Goal: Find specific page/section: Find specific page/section

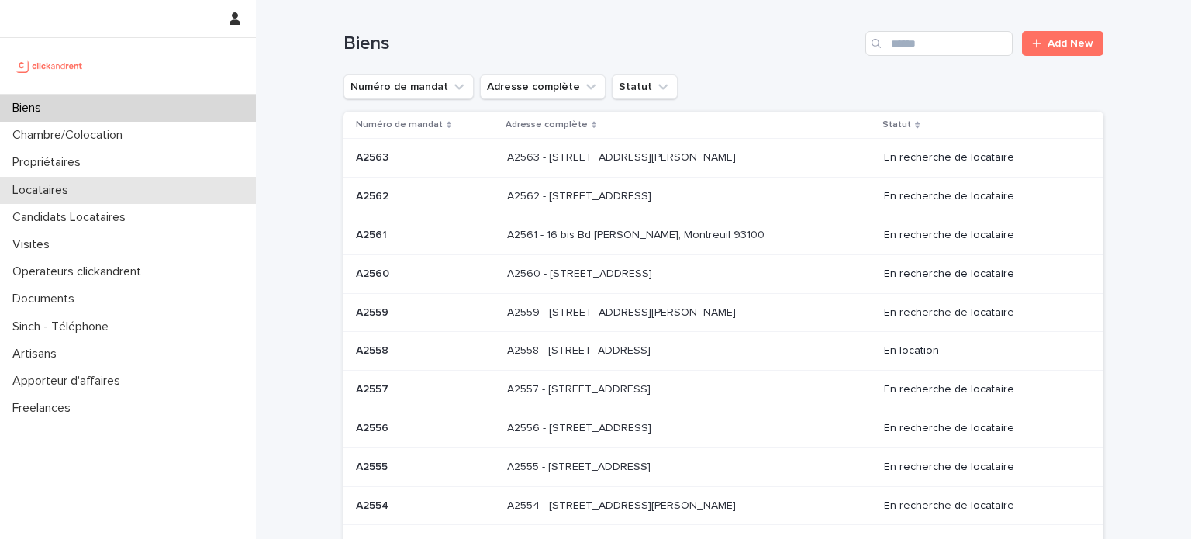
click at [105, 188] on div "Locataires" at bounding box center [128, 190] width 256 height 27
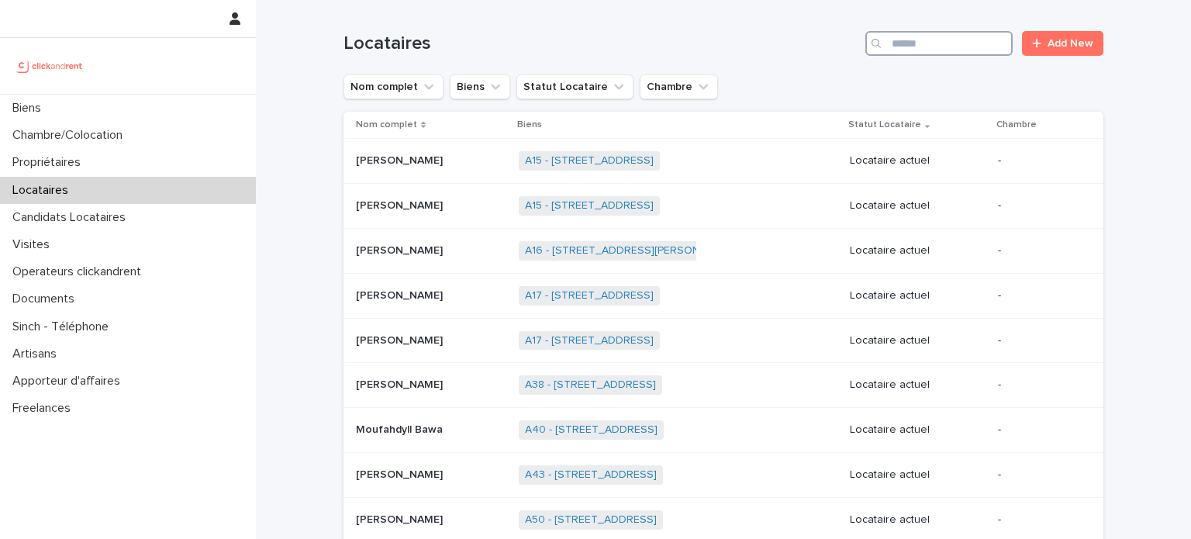
click at [913, 41] on input "Search" at bounding box center [939, 43] width 147 height 25
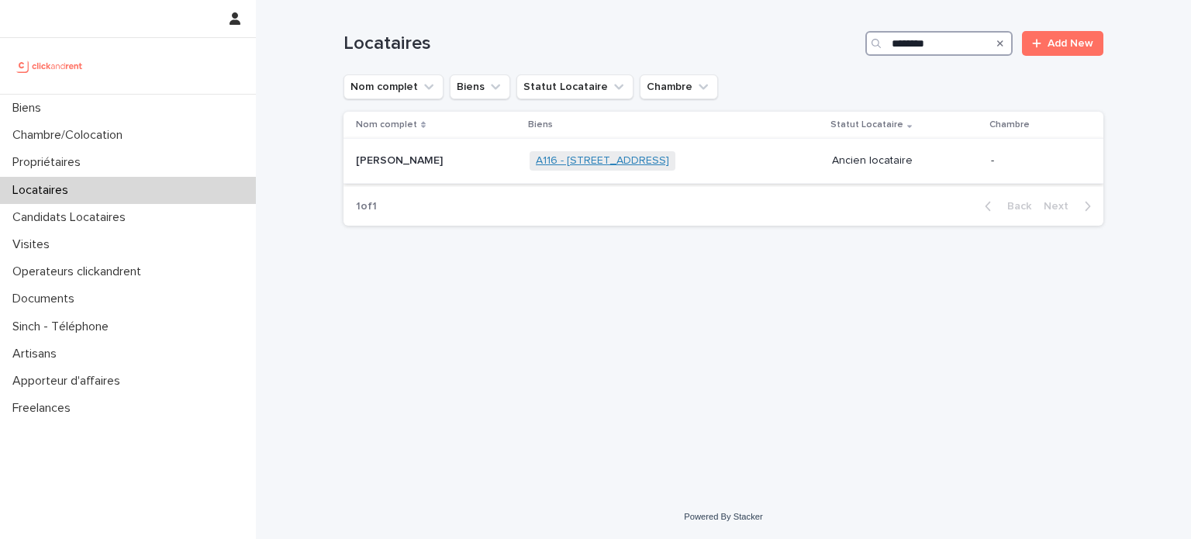
type input "********"
click at [569, 157] on link "A116 - [STREET_ADDRESS]" at bounding box center [602, 160] width 133 height 13
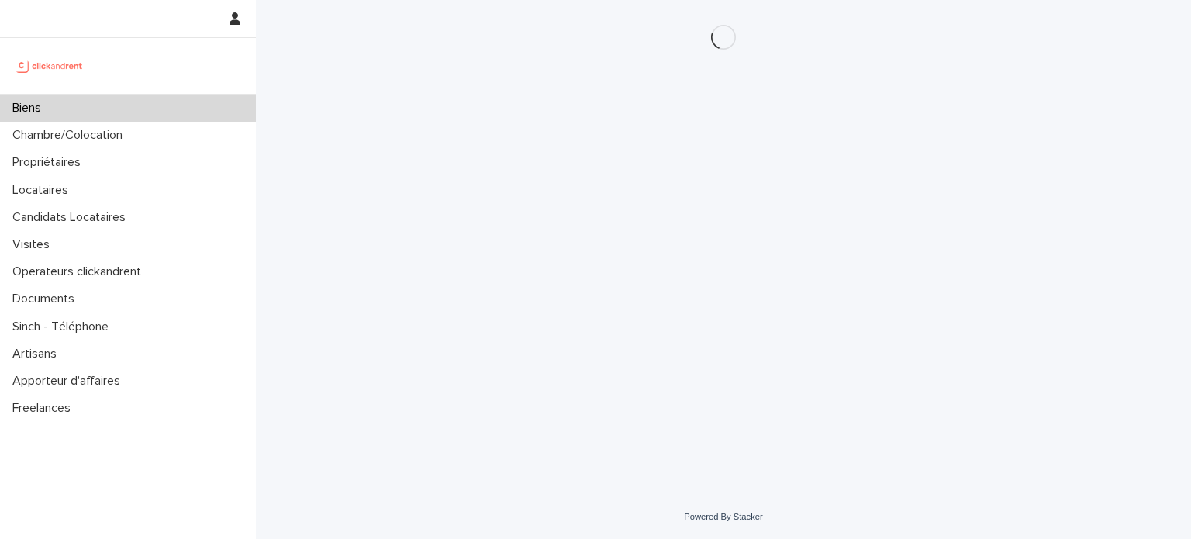
click at [1135, 230] on div "Loading... Saving… Loading... Saving…" at bounding box center [723, 247] width 935 height 495
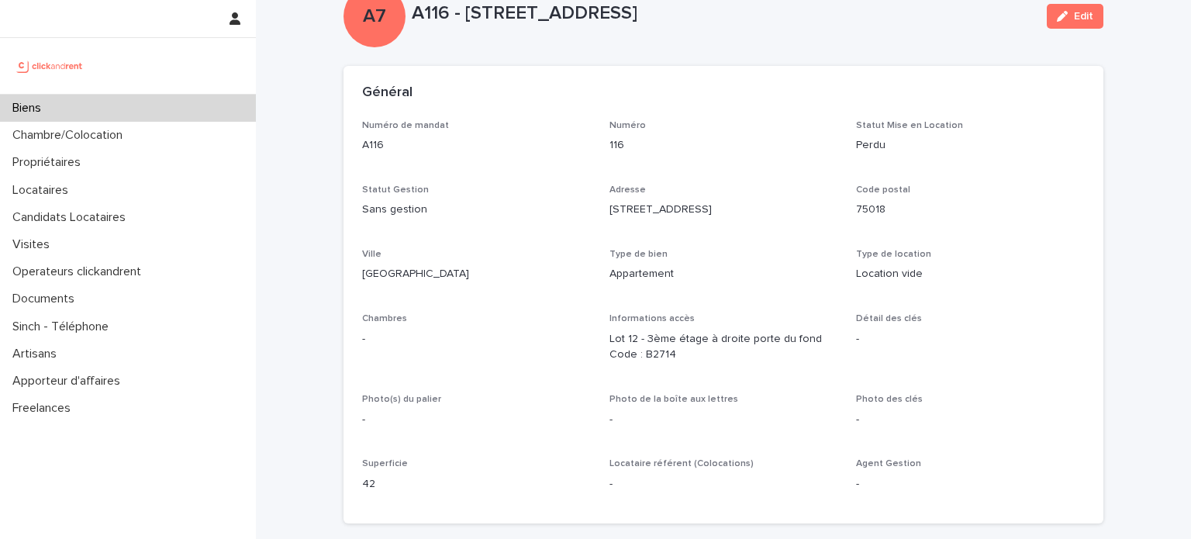
scroll to position [53, 0]
